Goal: Transaction & Acquisition: Subscribe to service/newsletter

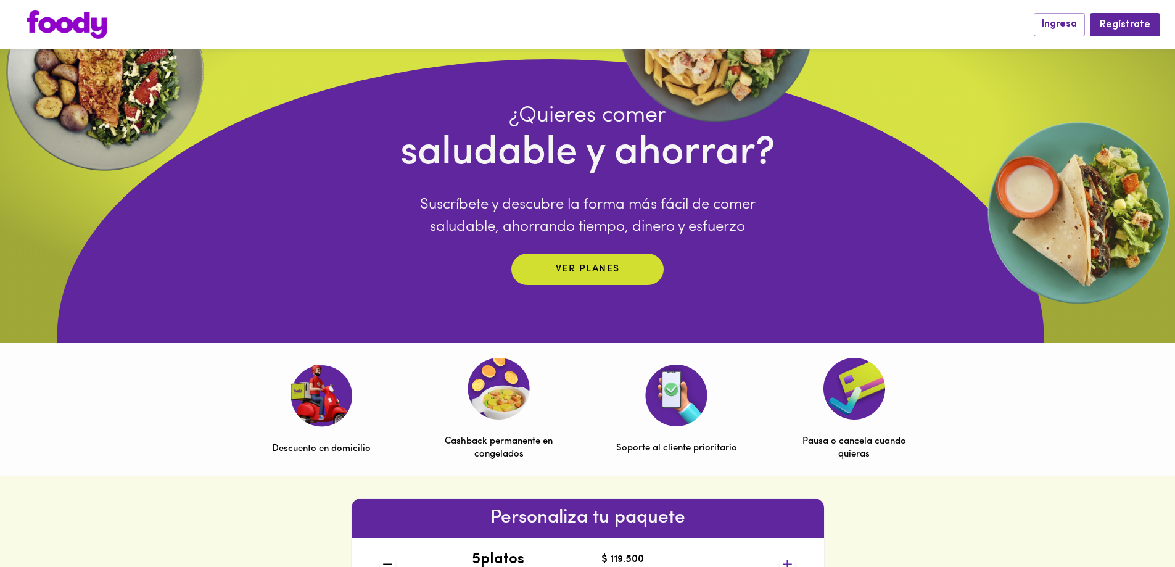
scroll to position [123, 0]
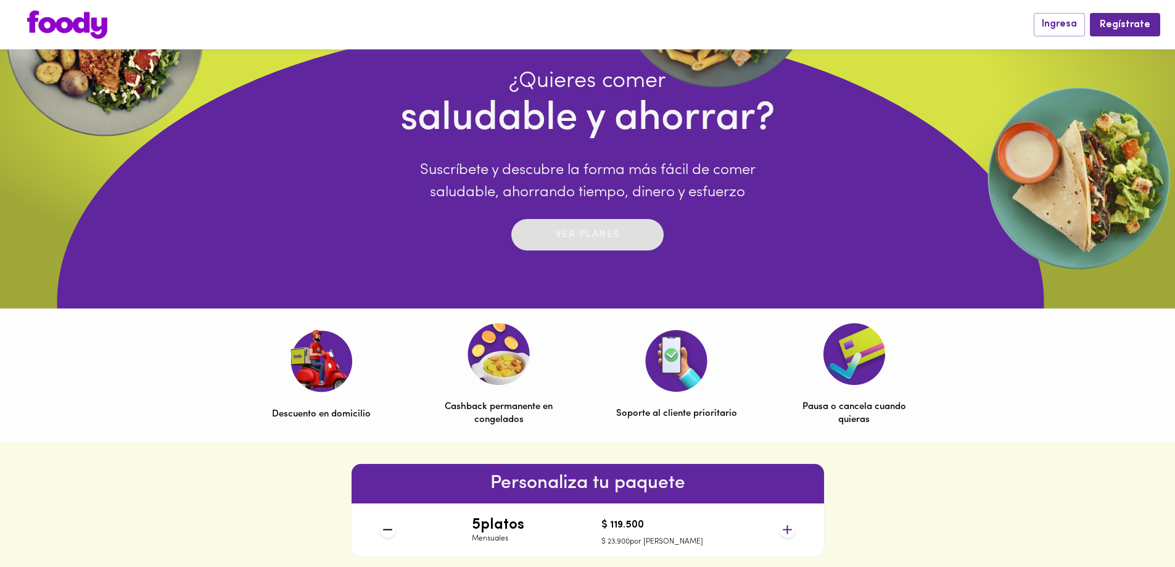
click at [598, 234] on p "Ver planes" at bounding box center [588, 235] width 64 height 14
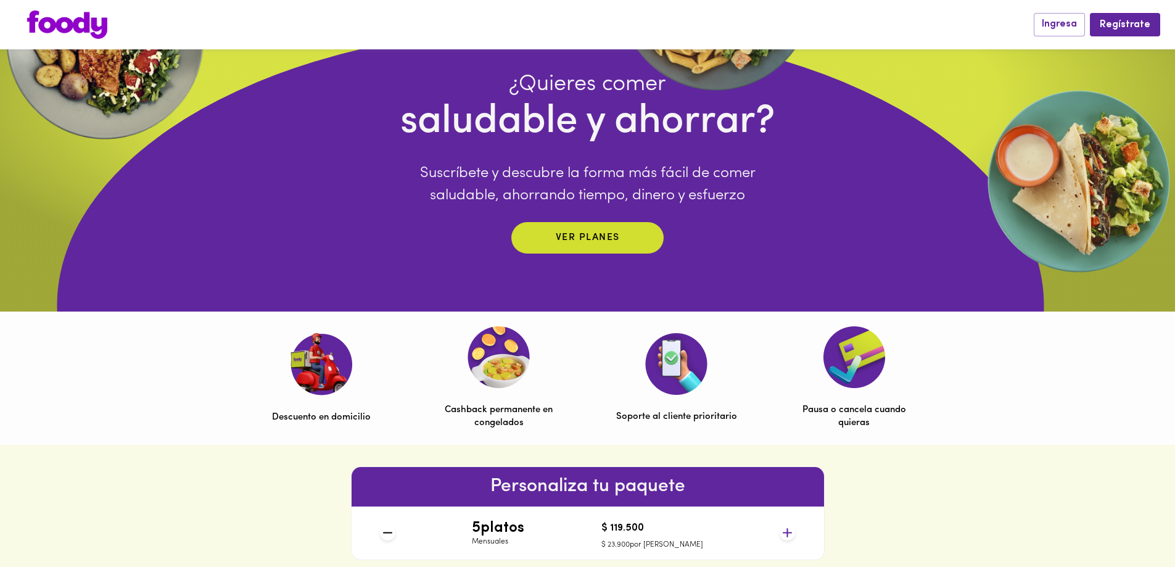
scroll to position [0, 0]
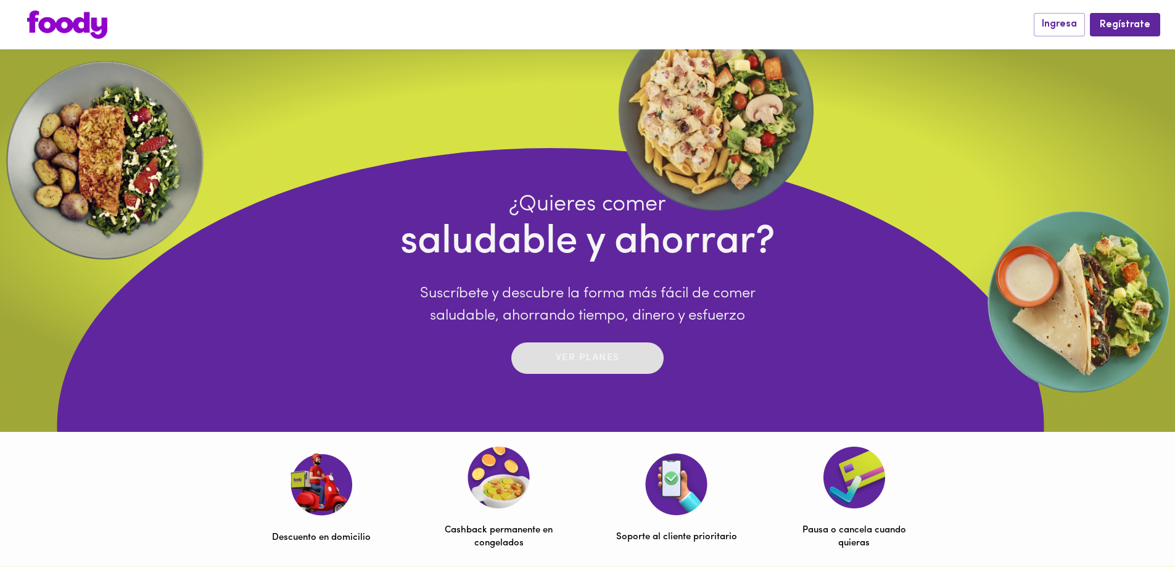
click at [589, 366] on div "Ver planes" at bounding box center [588, 357] width 64 height 19
click at [84, 24] on img at bounding box center [67, 24] width 80 height 28
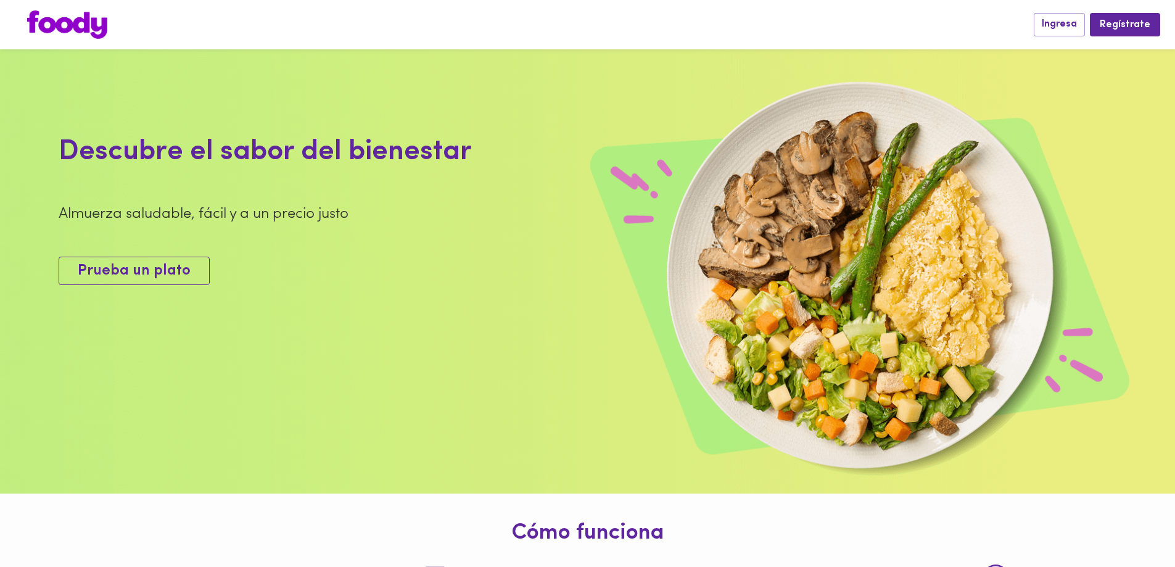
click at [182, 280] on span "Prueba un plato" at bounding box center [134, 271] width 113 height 18
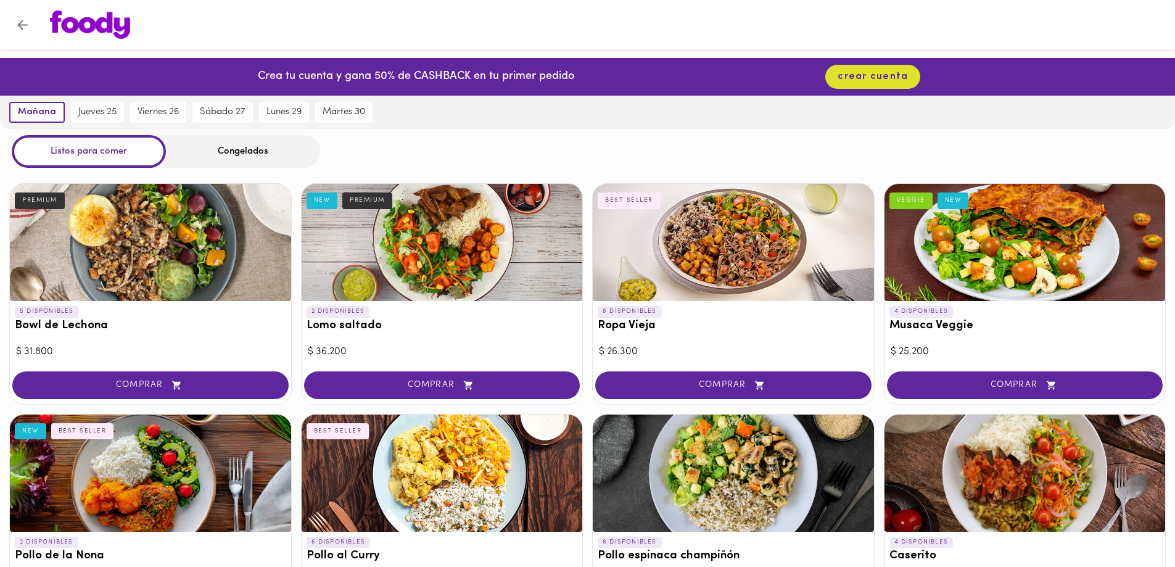
click at [195, 149] on div "Congelados" at bounding box center [243, 151] width 154 height 33
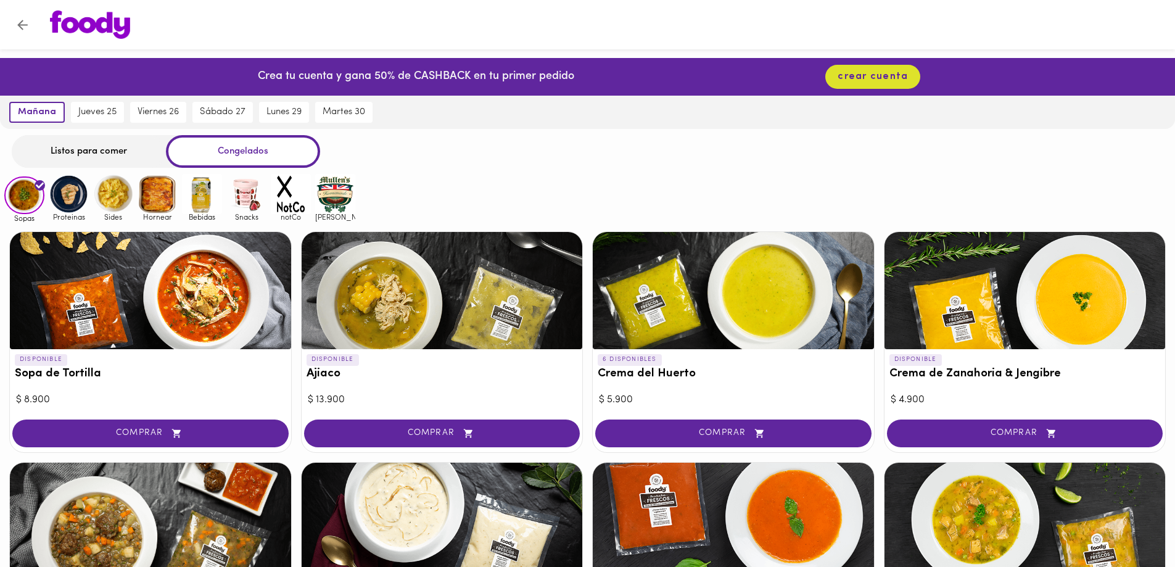
click at [113, 149] on div "Listos para comer" at bounding box center [89, 151] width 154 height 33
